Goal: Task Accomplishment & Management: Complete application form

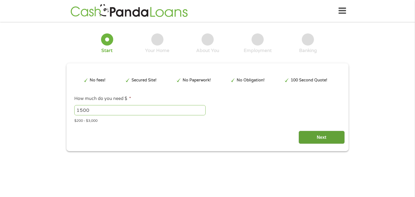
click at [318, 140] on input "Next" at bounding box center [321, 137] width 46 height 13
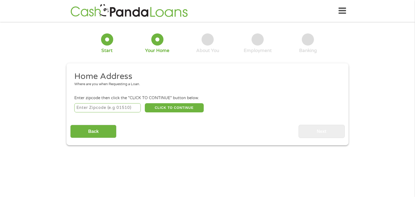
click at [345, 10] on icon at bounding box center [342, 10] width 8 height 13
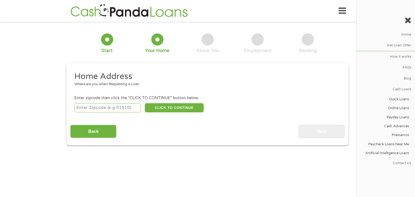
click at [345, 10] on icon at bounding box center [342, 10] width 8 height 13
click at [93, 109] on input "number" at bounding box center [107, 107] width 67 height 9
type input "66002"
click at [168, 109] on button "CLICK TO CONTINUE" at bounding box center [174, 107] width 59 height 9
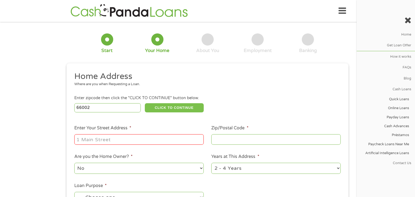
type input "66002"
type input "[PERSON_NAME]"
select select "[US_STATE]"
click at [142, 143] on input "Enter Your Street Address *" at bounding box center [138, 139] width 129 height 10
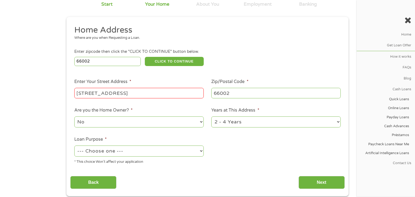
scroll to position [57, 0]
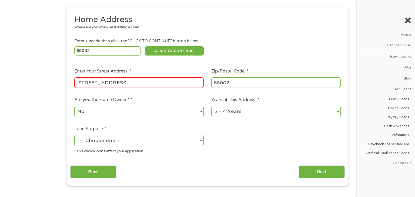
type input "[STREET_ADDRESS]"
click at [74, 135] on select "--- Choose one --- Pay Bills Debt Consolidation Home Improvement Major Purchase…" at bounding box center [138, 140] width 129 height 11
select select "majorpurchase"
click option "Major Purchase" at bounding box center [0, 0] width 0 height 0
click at [309, 171] on input "Next" at bounding box center [321, 172] width 46 height 13
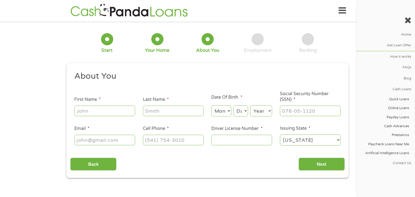
scroll to position [0, 0]
click at [115, 112] on input "First Name *" at bounding box center [104, 111] width 61 height 10
type input "[PERSON_NAME]"
click at [177, 113] on input "Last Name *" at bounding box center [173, 111] width 61 height 10
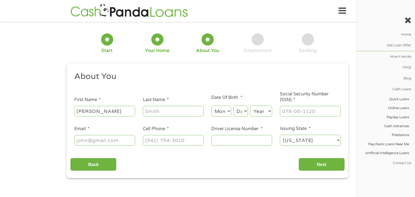
click at [177, 113] on input "Last Name *" at bounding box center [173, 111] width 61 height 10
type input "Quintois"
select select "2"
select select "3"
select select "1977"
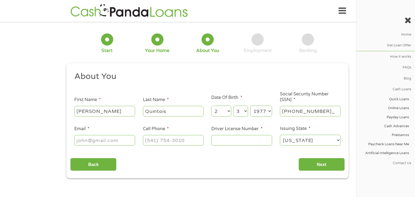
type input "425-51-8713"
type input "[EMAIL_ADDRESS][DOMAIN_NAME]"
type input "[PHONE_NUMBER]"
type input "K04-25-4370"
click at [330, 172] on div "This field is hidden when viewing the form gclid Cj0KCQjw3OjGBhDYARIsADd-uX4KmE…" at bounding box center [207, 120] width 282 height 115
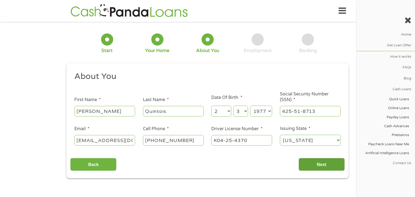
click at [320, 161] on input "Next" at bounding box center [321, 164] width 46 height 13
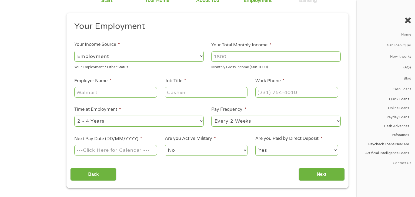
scroll to position [57, 0]
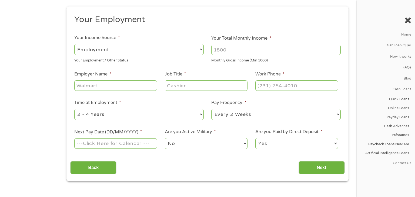
click at [258, 52] on input "Your Total Monthly Income *" at bounding box center [275, 50] width 129 height 10
type input "4500"
type input "Walmart"
type input "[PERSON_NAME]"
click at [264, 86] on input "(___) ___-____" at bounding box center [296, 85] width 83 height 10
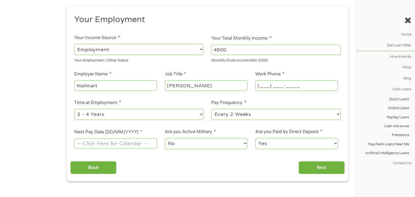
click at [263, 86] on input "(___) ___-____" at bounding box center [296, 85] width 83 height 10
click at [261, 85] on input "(___) ___-____" at bounding box center [296, 85] width 83 height 10
click at [260, 85] on input "(___) ___-____" at bounding box center [296, 85] width 83 height 10
type input "[PHONE_NUMBER]"
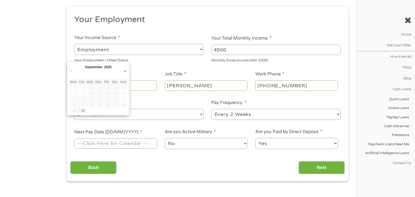
click at [137, 148] on input "Next Pay Date (DD/MM/YYYY) *" at bounding box center [115, 144] width 83 height 10
type input "[DATE]"
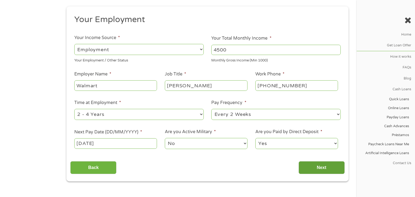
click at [312, 172] on input "Next" at bounding box center [321, 167] width 46 height 13
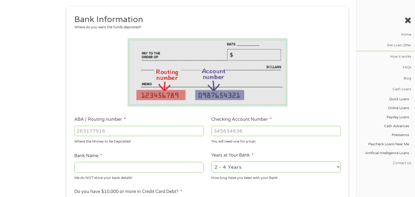
click at [126, 132] on input "ABA / Routing number *" at bounding box center [138, 131] width 129 height 10
type input "062203751"
type input "[PERSON_NAME] FARGO BANK"
type input "062203751"
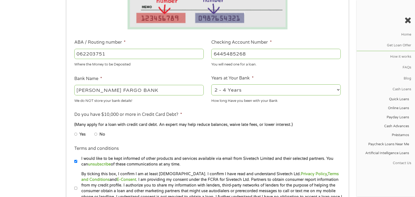
scroll to position [143, 0]
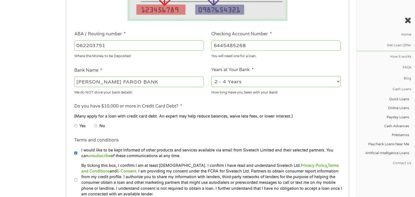
type input "6445485268"
click at [211, 76] on select "2 - 4 Years 6 - 12 Months 1 - 2 Years Over 4 Years" at bounding box center [275, 81] width 129 height 11
select select "60months"
click option "Over 4 Years" at bounding box center [0, 0] width 0 height 0
click at [94, 126] on li "Yes" at bounding box center [84, 126] width 20 height 11
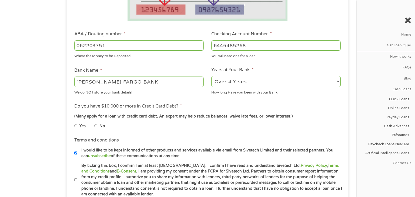
click at [97, 127] on input "No" at bounding box center [95, 126] width 3 height 9
radio input "true"
click at [75, 183] on input "By ticking this box, I confirm I am at least [DEMOGRAPHIC_DATA]. I confirm I ha…" at bounding box center [75, 180] width 3 height 9
checkbox input "true"
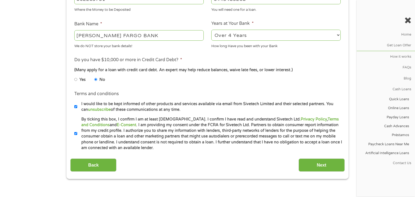
scroll to position [285, 0]
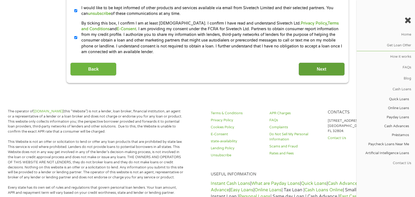
click at [315, 67] on input "Next" at bounding box center [321, 69] width 46 height 13
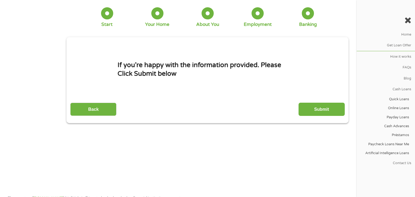
scroll to position [0, 0]
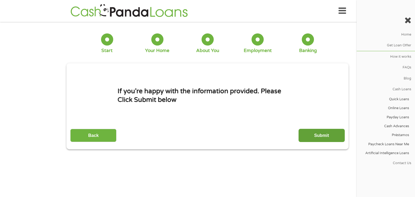
click at [321, 140] on input "Submit" at bounding box center [321, 135] width 46 height 13
